Goal: Navigation & Orientation: Go to known website

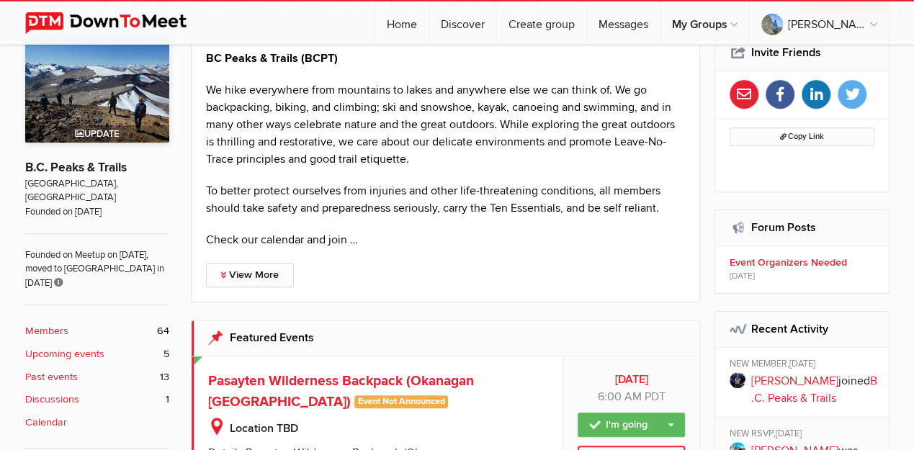
scroll to position [240, 0]
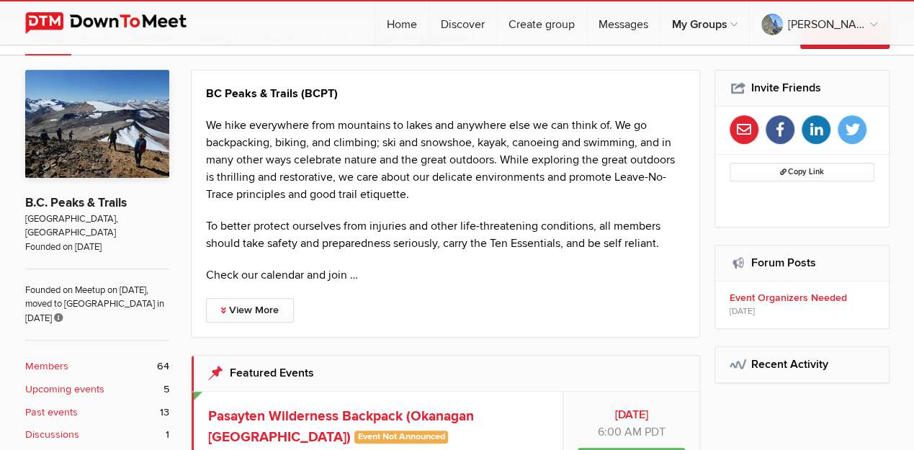
scroll to position [288, 0]
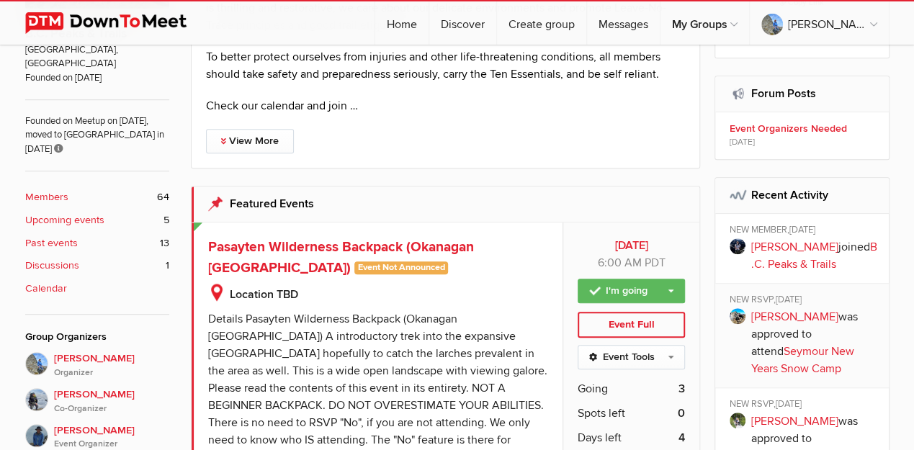
scroll to position [432, 0]
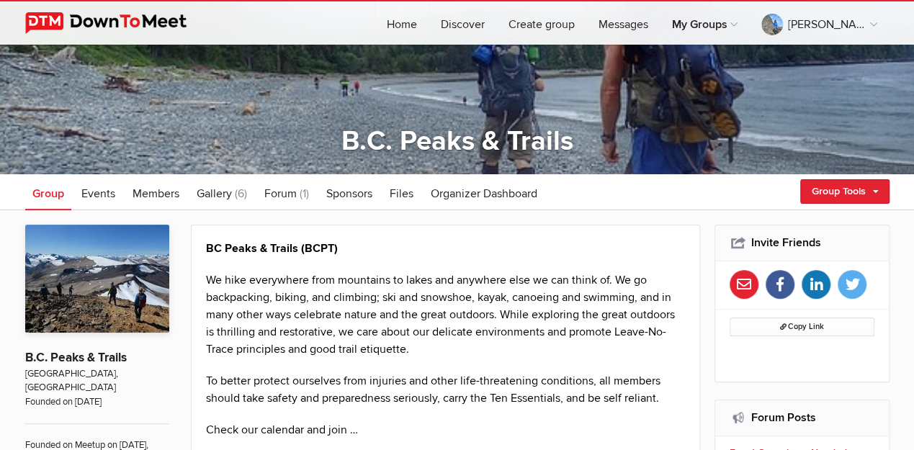
scroll to position [86, 0]
